Goal: Information Seeking & Learning: Stay updated

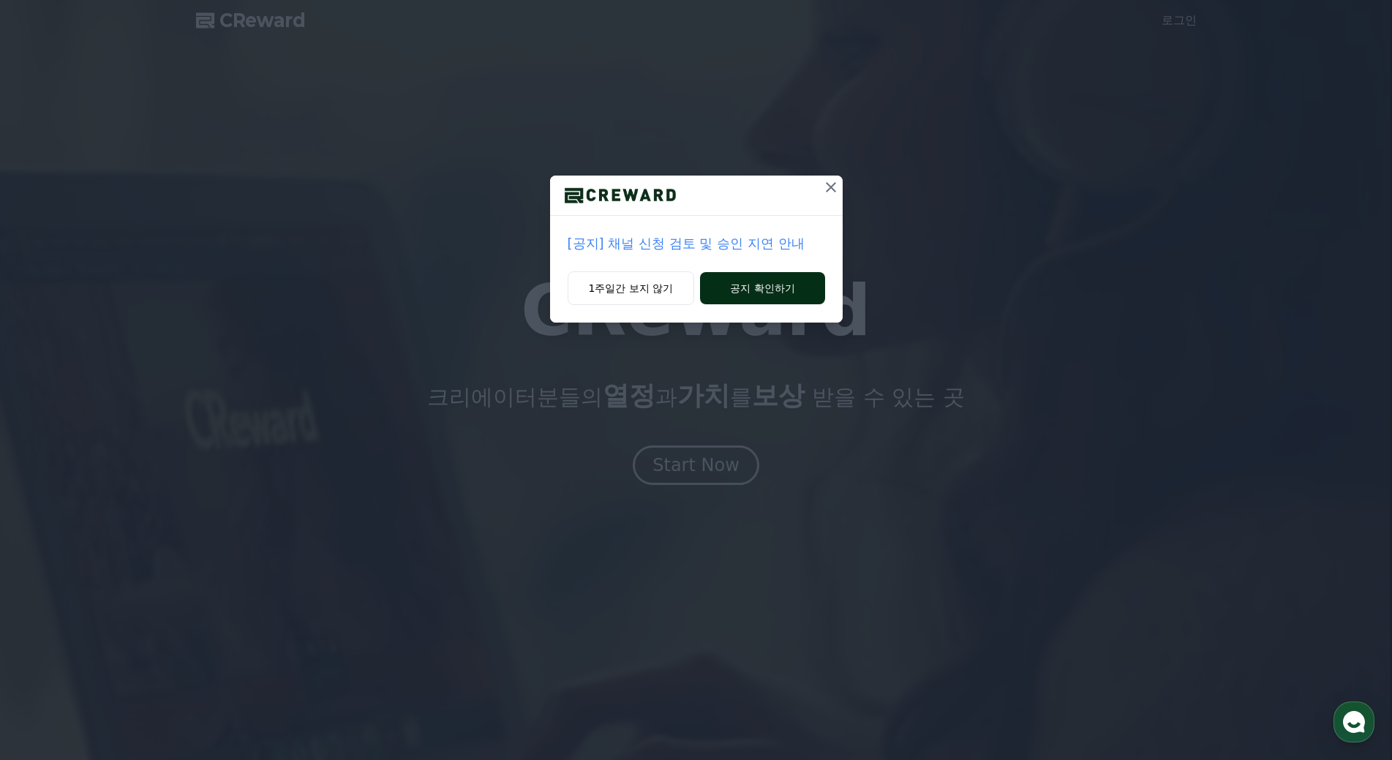
click at [796, 287] on button "공지 확인하기" at bounding box center [762, 288] width 124 height 32
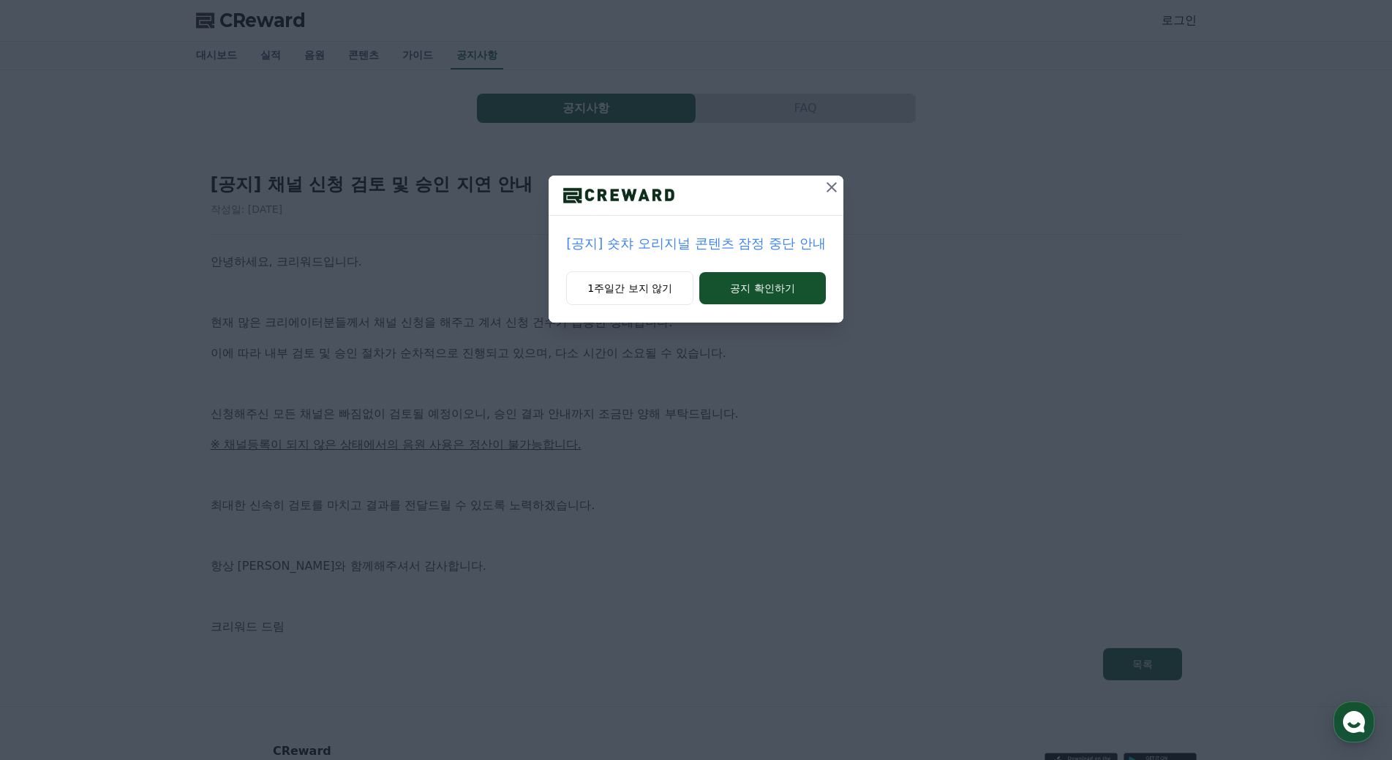
click at [832, 191] on icon at bounding box center [832, 187] width 18 height 18
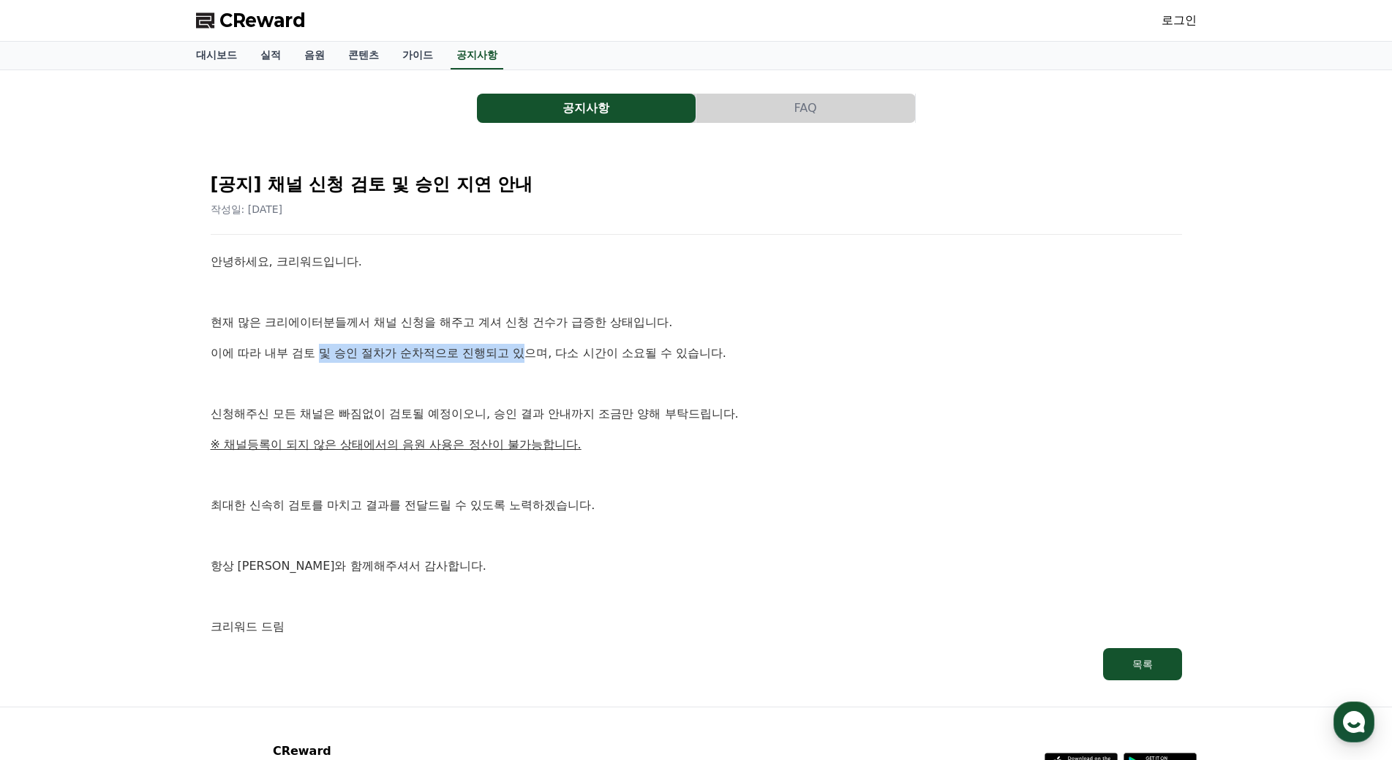
drag, startPoint x: 448, startPoint y: 327, endPoint x: 602, endPoint y: 355, distance: 156.1
click at [576, 348] on div "안녕하세요, 크리워드입니다. 현재 많은 크리에이터분들께서 채널 신청을 해주고 계셔 신청 건수가 급증한 상태입니다. 이에 따라 내부 검토 및 승…" at bounding box center [696, 444] width 971 height 384
click at [602, 355] on p "이에 따라 내부 검토 및 승인 절차가 순차적으로 진행되고 있으며, 다소 시간이 소요될 수 있습니다." at bounding box center [696, 353] width 971 height 19
drag, startPoint x: 434, startPoint y: 312, endPoint x: 584, endPoint y: 339, distance: 151.5
click at [545, 332] on div "안녕하세요, 크리워드입니다. 현재 많은 크리에이터분들께서 채널 신청을 해주고 계셔 신청 건수가 급증한 상태입니다. 이에 따라 내부 검토 및 승…" at bounding box center [696, 444] width 971 height 384
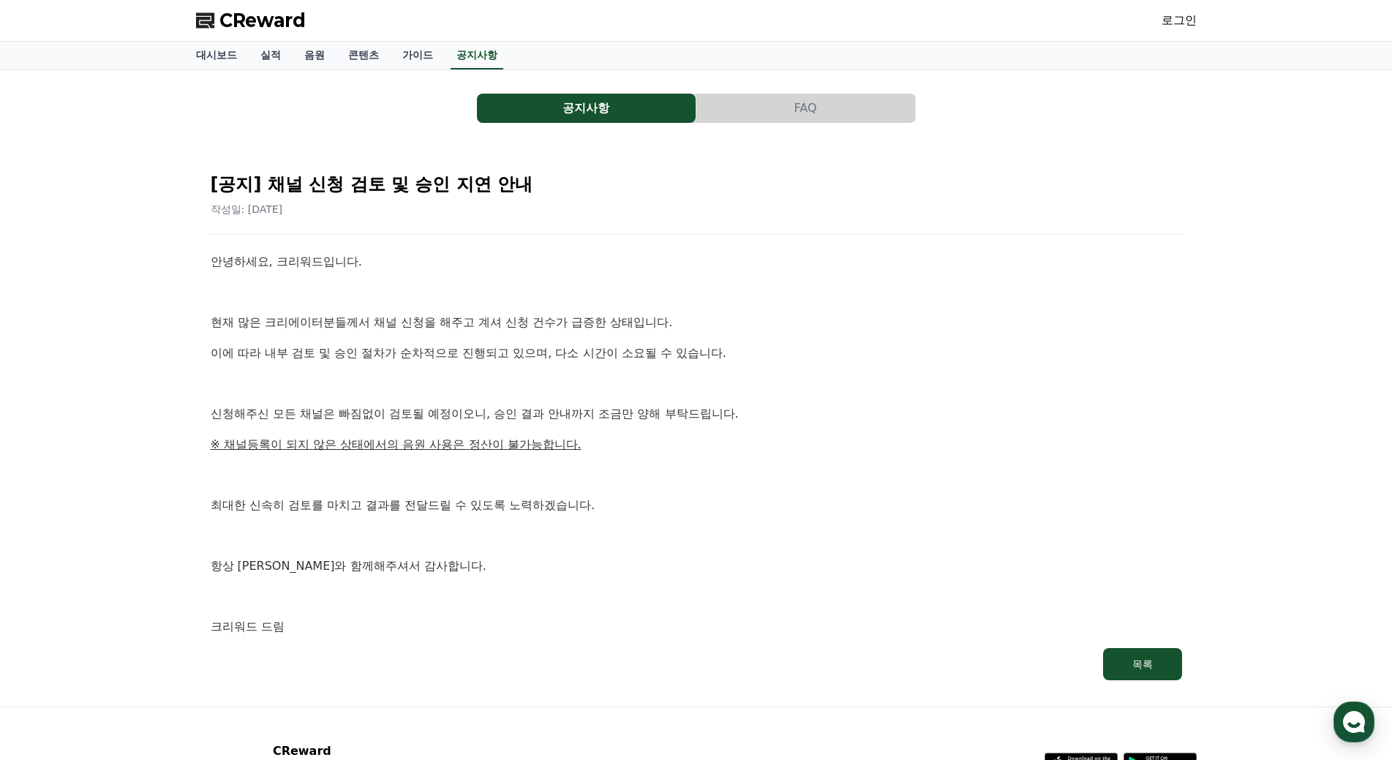
click at [584, 339] on div "안녕하세요, 크리워드입니다. 현재 많은 크리에이터분들께서 채널 신청을 해주고 계셔 신청 건수가 급증한 상태입니다. 이에 따라 내부 검토 및 승…" at bounding box center [696, 444] width 971 height 384
drag, startPoint x: 241, startPoint y: 344, endPoint x: 387, endPoint y: 364, distance: 146.8
click at [369, 364] on div "안녕하세요, 크리워드입니다. 현재 많은 크리에이터분들께서 채널 신청을 해주고 계셔 신청 건수가 급증한 상태입니다. 이에 따라 내부 검토 및 승…" at bounding box center [696, 444] width 971 height 384
click at [391, 363] on div "안녕하세요, 크리워드입니다. 현재 많은 크리에이터분들께서 채널 신청을 해주고 계셔 신청 건수가 급증한 상태입니다. 이에 따라 내부 검토 및 승…" at bounding box center [696, 444] width 971 height 384
drag, startPoint x: 384, startPoint y: 319, endPoint x: 407, endPoint y: 317, distance: 23.5
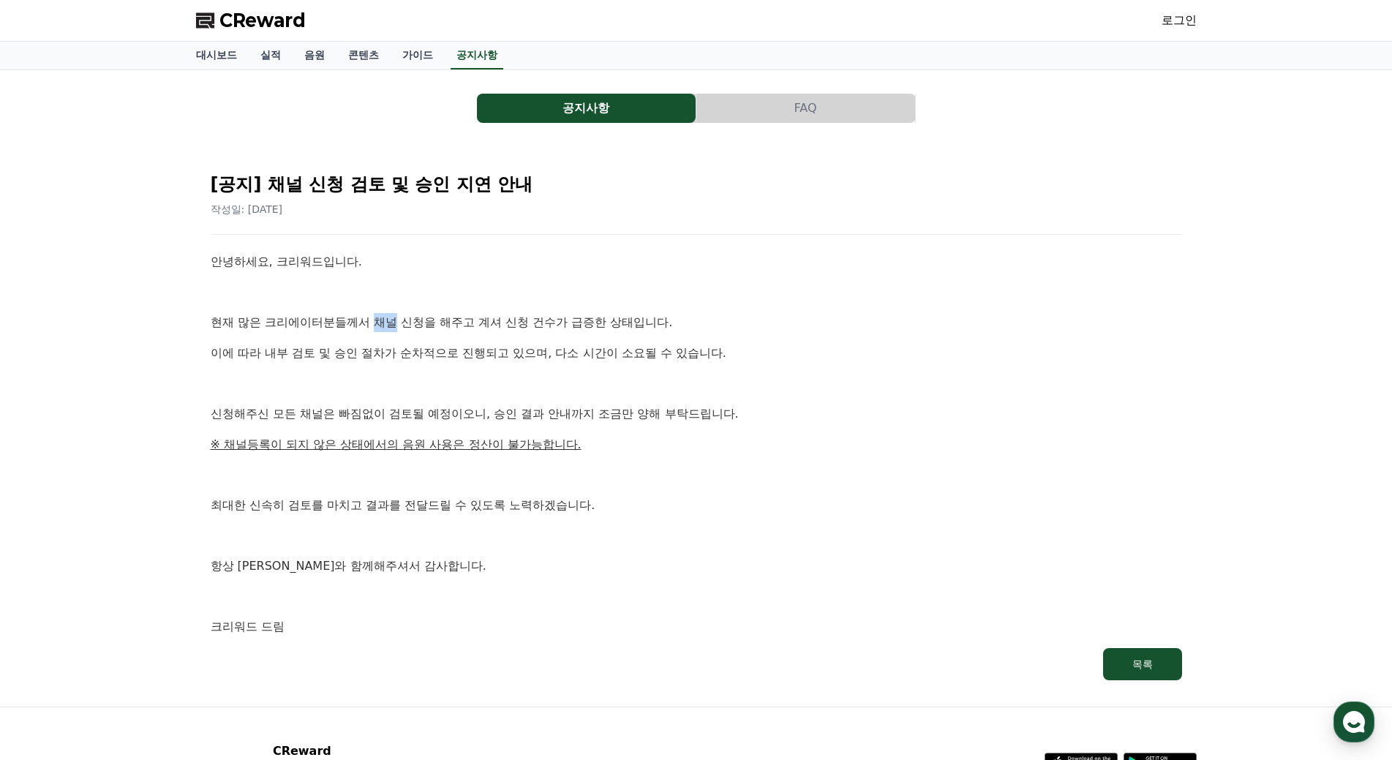
click at [403, 317] on p "현재 많은 크리에이터분들께서 채널 신청을 해주고 계셔 신청 건수가 급증한 상태입니다." at bounding box center [696, 322] width 971 height 19
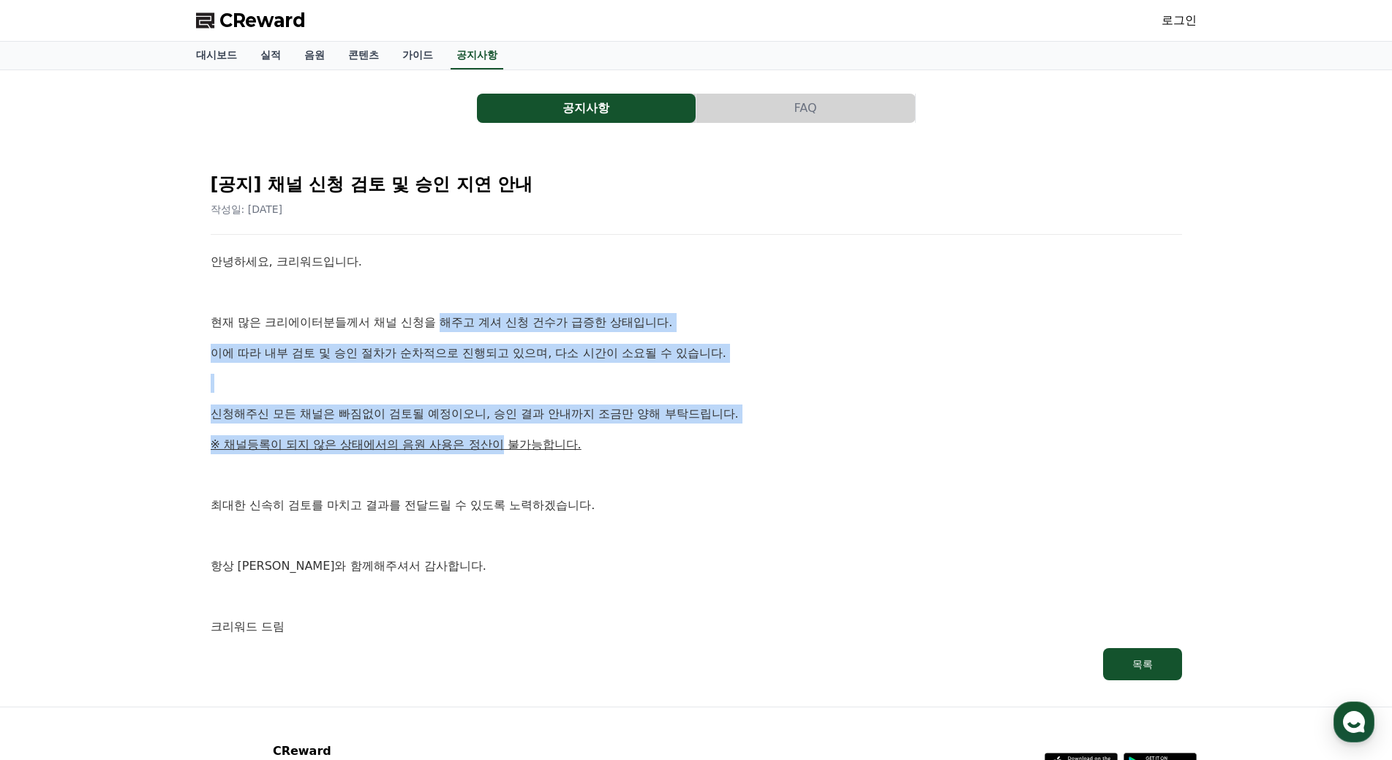
drag, startPoint x: 459, startPoint y: 319, endPoint x: 486, endPoint y: 453, distance: 136.4
click at [486, 453] on div "안녕하세요, 크리워드입니다. 현재 많은 크리에이터분들께서 채널 신청을 해주고 계셔 신청 건수가 급증한 상태입니다. 이에 따라 내부 검토 및 승…" at bounding box center [696, 444] width 971 height 384
click at [485, 453] on p "※ 채널등록이 되지 않은 상태에서의 음원 사용은 정산이 불가능합니다." at bounding box center [696, 444] width 971 height 19
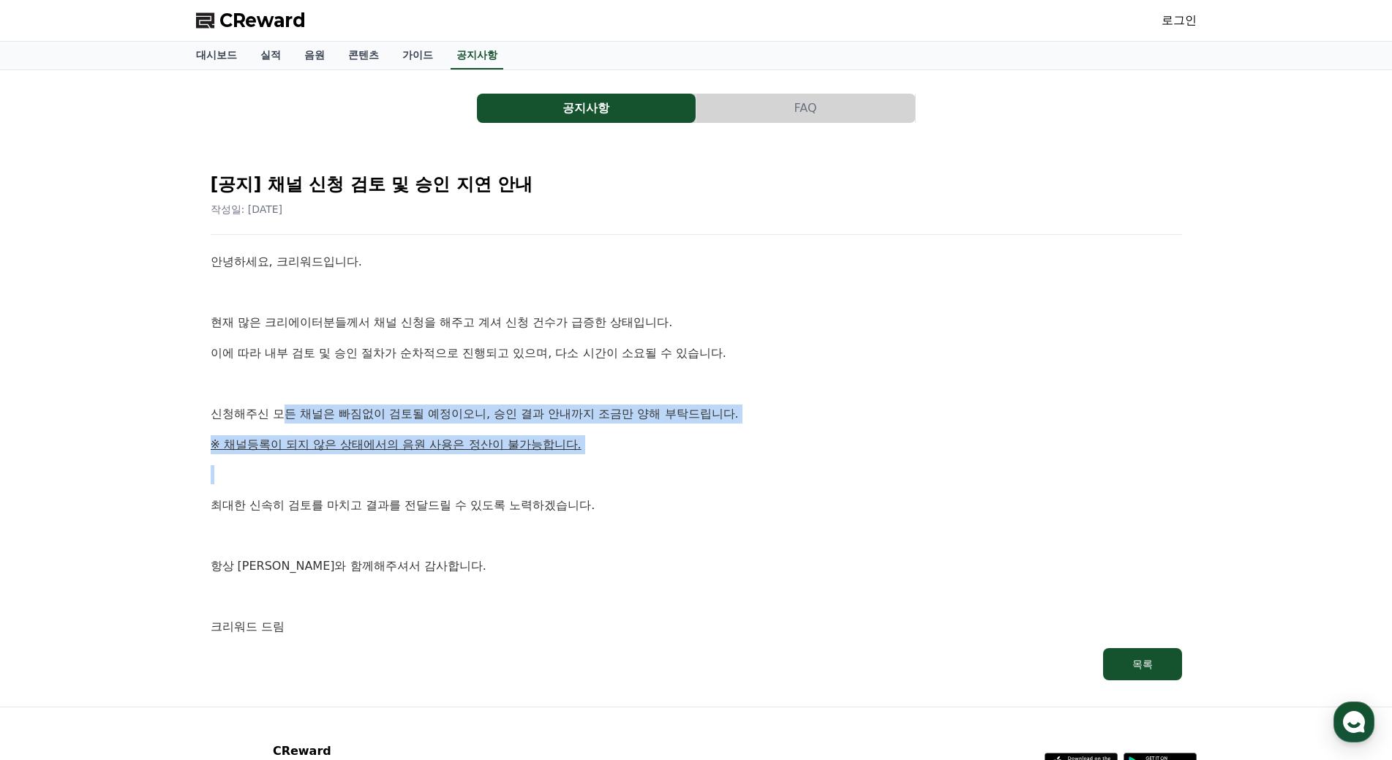
drag, startPoint x: 287, startPoint y: 411, endPoint x: 701, endPoint y: 475, distance: 418.2
click at [701, 474] on div "안녕하세요, 크리워드입니다. 현재 많은 크리에이터분들께서 채널 신청을 해주고 계셔 신청 건수가 급증한 상태입니다. 이에 따라 내부 검토 및 승…" at bounding box center [696, 444] width 971 height 384
click at [701, 475] on p at bounding box center [696, 474] width 971 height 19
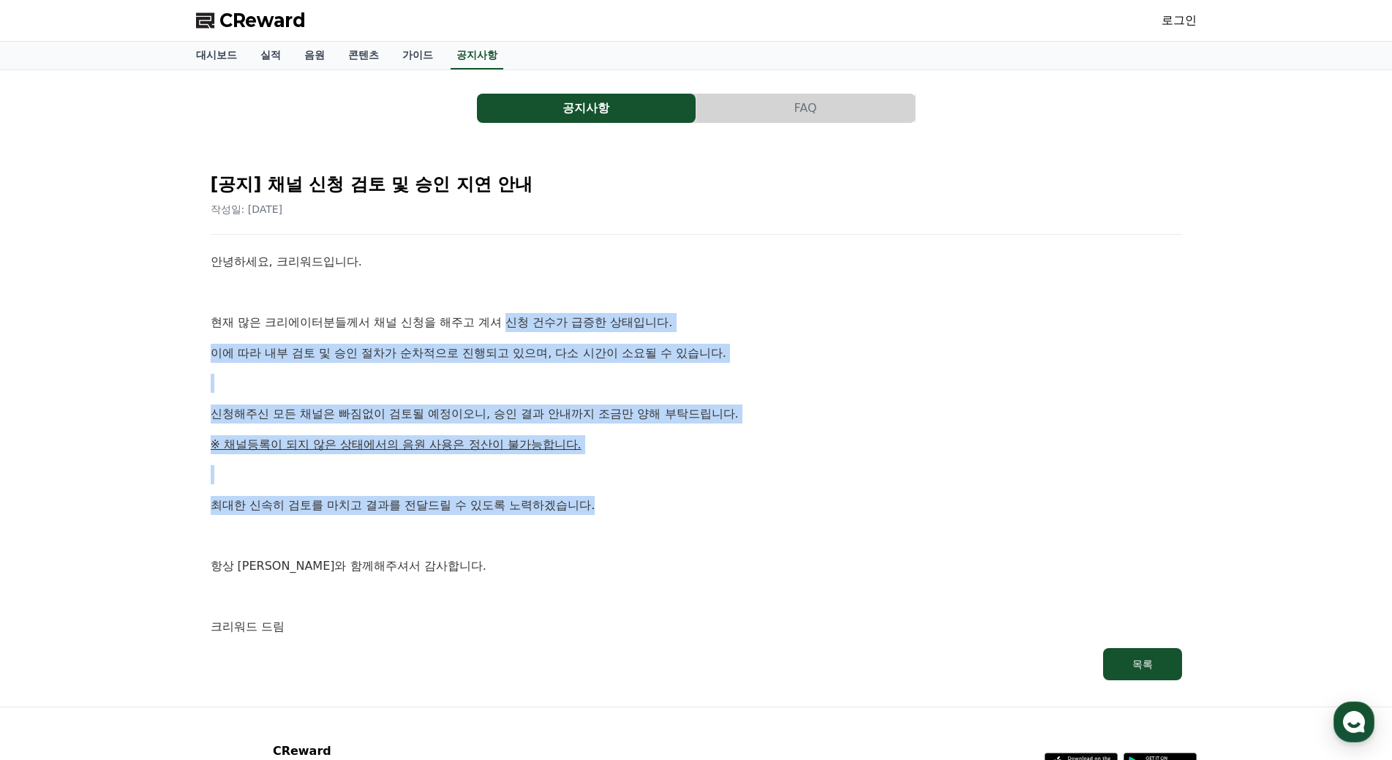
drag, startPoint x: 659, startPoint y: 516, endPoint x: 508, endPoint y: 306, distance: 258.8
click at [508, 306] on div "안녕하세요, 크리워드입니다. 현재 많은 크리에이터분들께서 채널 신청을 해주고 계셔 신청 건수가 급증한 상태입니다. 이에 따라 내부 검토 및 승…" at bounding box center [696, 444] width 971 height 384
click at [629, 388] on p at bounding box center [696, 383] width 971 height 19
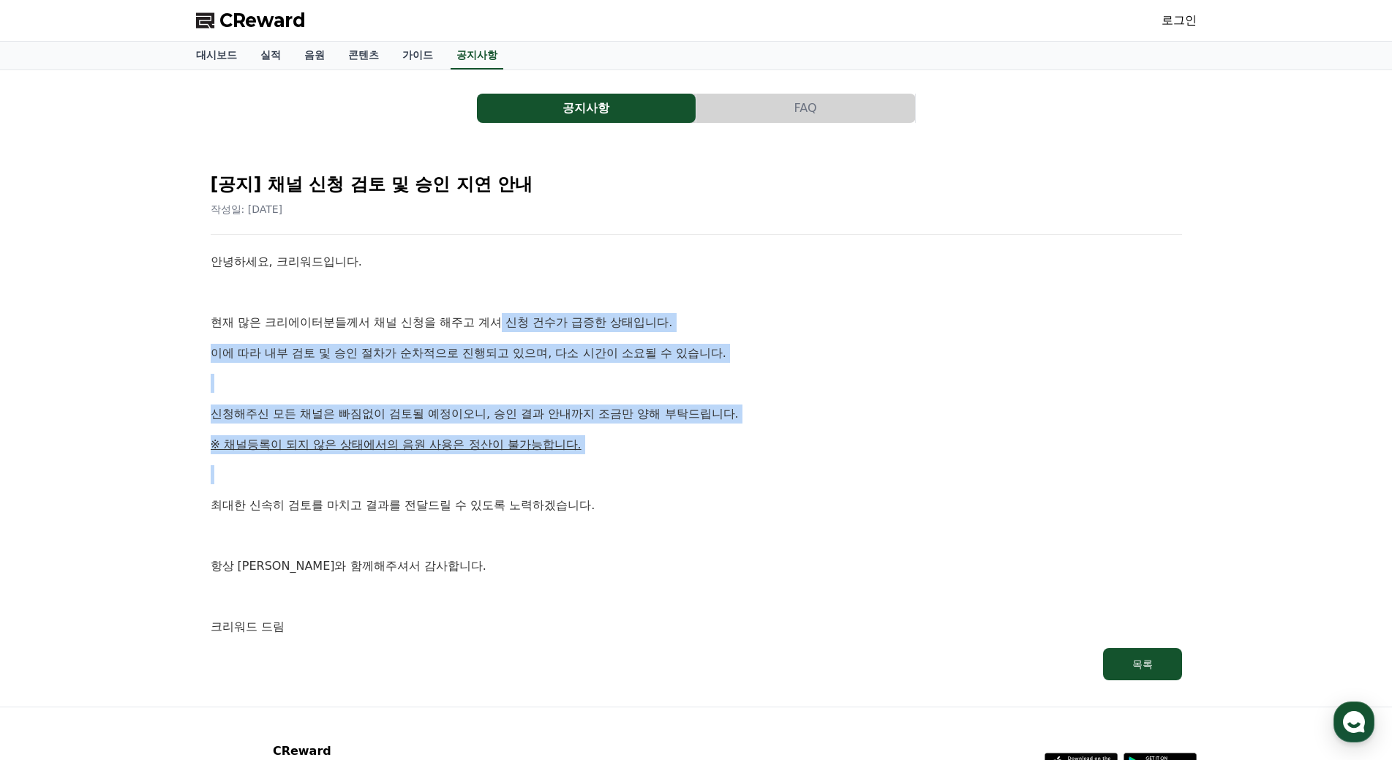
drag, startPoint x: 504, startPoint y: 329, endPoint x: 652, endPoint y: 482, distance: 212.6
click at [576, 459] on div "안녕하세요, 크리워드입니다. 현재 많은 크리에이터분들께서 채널 신청을 해주고 계셔 신청 건수가 급증한 상태입니다. 이에 따라 내부 검토 및 승…" at bounding box center [696, 444] width 971 height 384
click at [652, 482] on p at bounding box center [696, 474] width 971 height 19
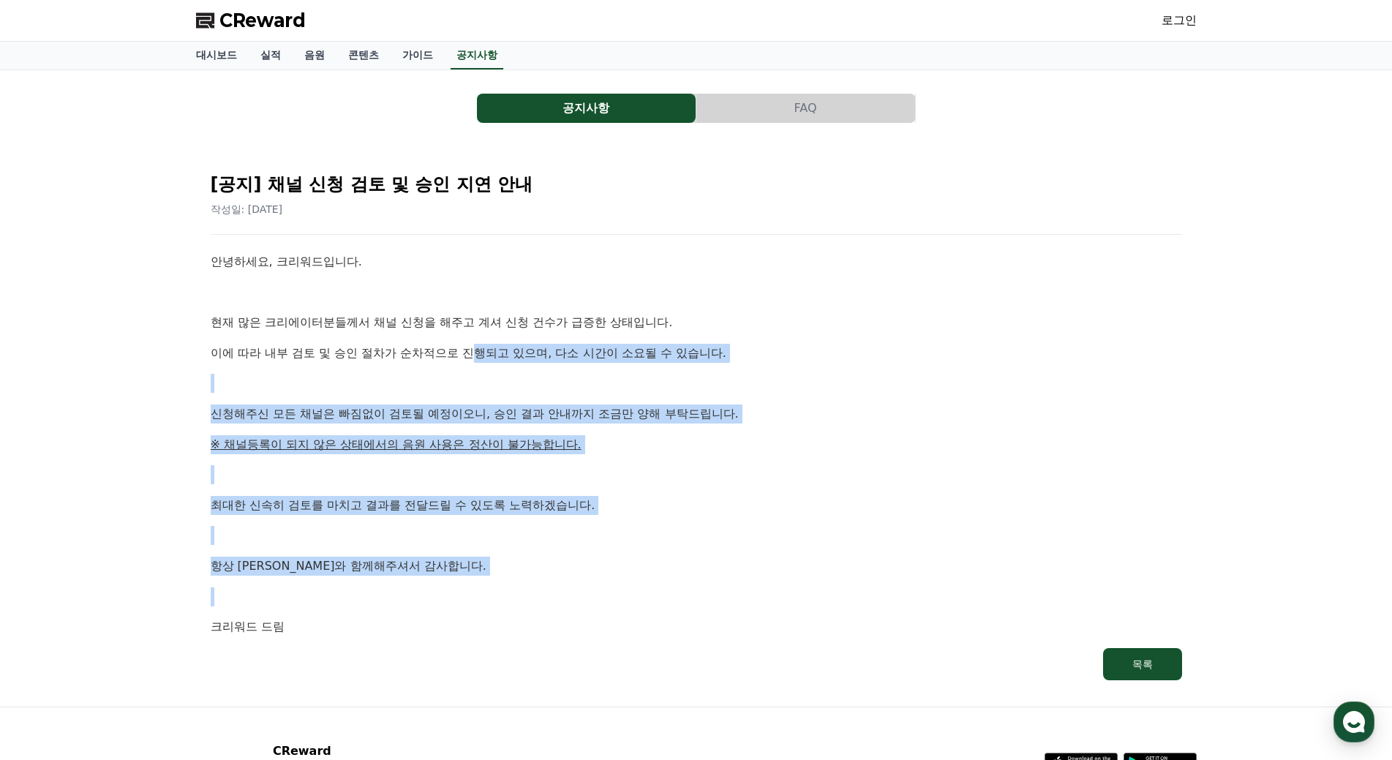
drag, startPoint x: 619, startPoint y: 579, endPoint x: 513, endPoint y: 332, distance: 268.0
click at [479, 328] on div "안녕하세요, 크리워드입니다. 현재 많은 크리에이터분들께서 채널 신청을 해주고 계셔 신청 건수가 급증한 상태입니다. 이에 따라 내부 검토 및 승…" at bounding box center [696, 444] width 971 height 384
click at [709, 420] on p "신청해주신 모든 채널은 빠짐없이 검토될 예정이오니, 승인 결과 안내까지 조금만 양해 부탁드립니다." at bounding box center [696, 413] width 971 height 19
drag, startPoint x: 621, startPoint y: 511, endPoint x: 630, endPoint y: 571, distance: 60.6
click at [630, 571] on div "안녕하세요, 크리워드입니다. 현재 많은 크리에이터분들께서 채널 신청을 해주고 계셔 신청 건수가 급증한 상태입니다. 이에 따라 내부 검토 및 승…" at bounding box center [696, 444] width 971 height 384
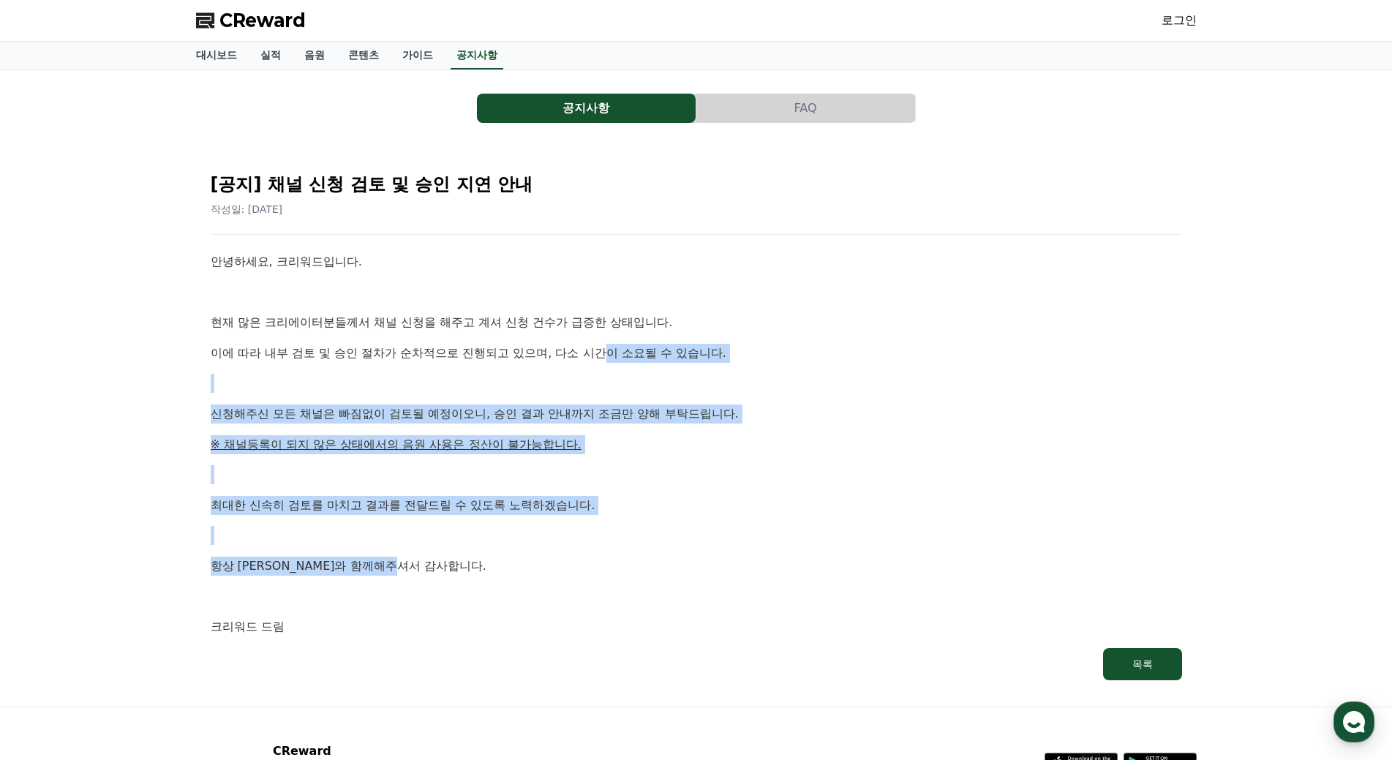
click at [630, 572] on p "항상 크리워드와 함께해주셔서 감사합니다." at bounding box center [696, 566] width 971 height 19
drag, startPoint x: 507, startPoint y: 551, endPoint x: 430, endPoint y: 340, distance: 224.9
click at [424, 341] on div "안녕하세요, 크리워드입니다. 현재 많은 크리에이터분들께서 채널 신청을 해주고 계셔 신청 건수가 급증한 상태입니다. 이에 따라 내부 검토 및 승…" at bounding box center [696, 444] width 971 height 384
click at [736, 451] on p "※ 채널등록이 되지 않은 상태에서의 음원 사용은 정산이 불가능합니다." at bounding box center [696, 444] width 971 height 19
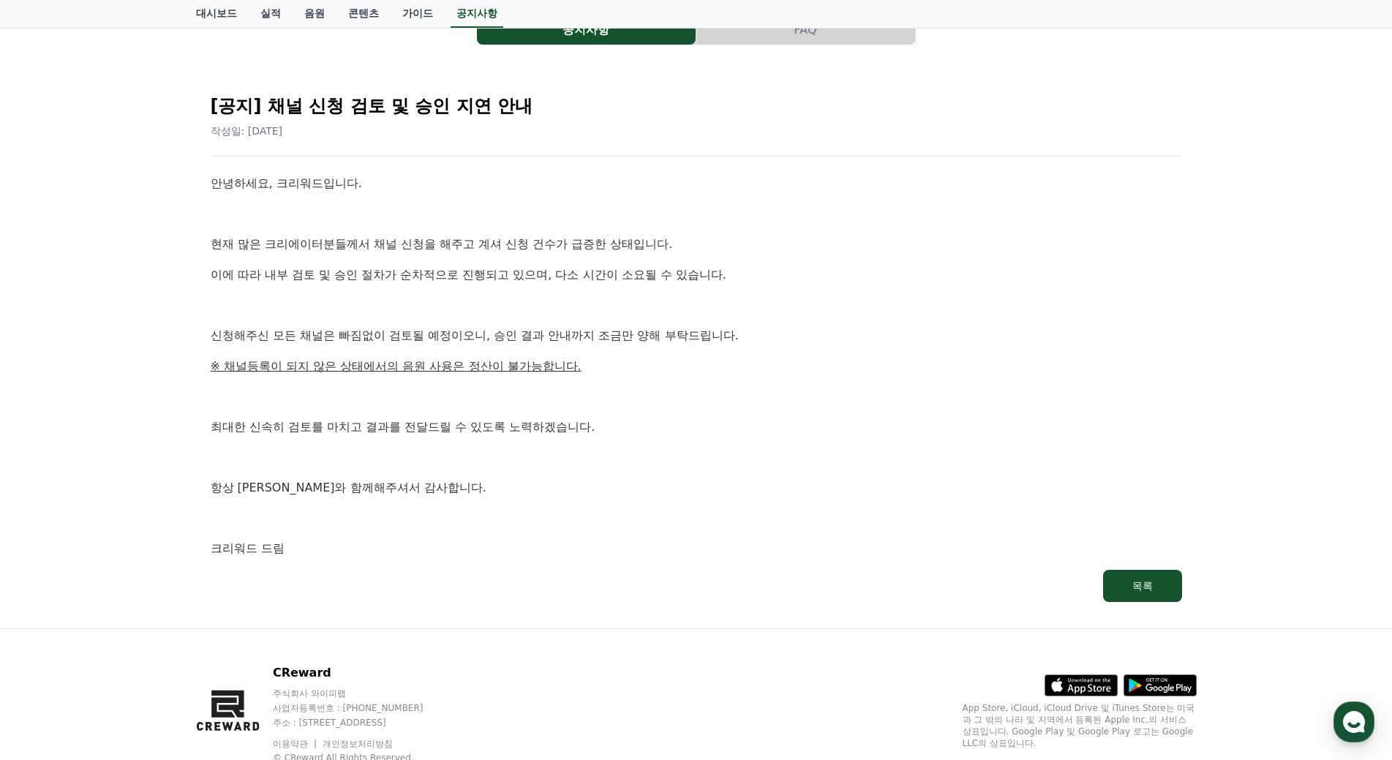
scroll to position [129, 0]
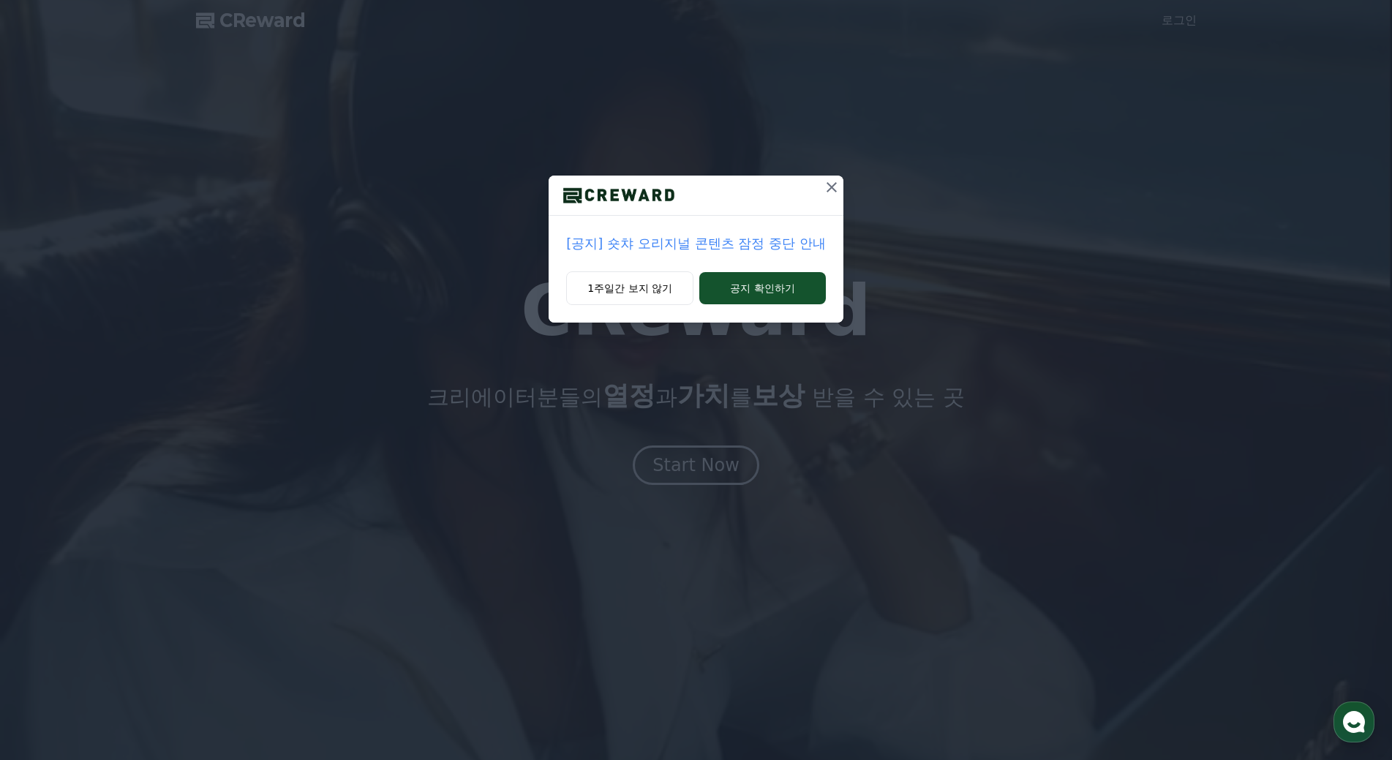
click at [837, 185] on icon at bounding box center [832, 187] width 18 height 18
